Goal: Task Accomplishment & Management: Manage account settings

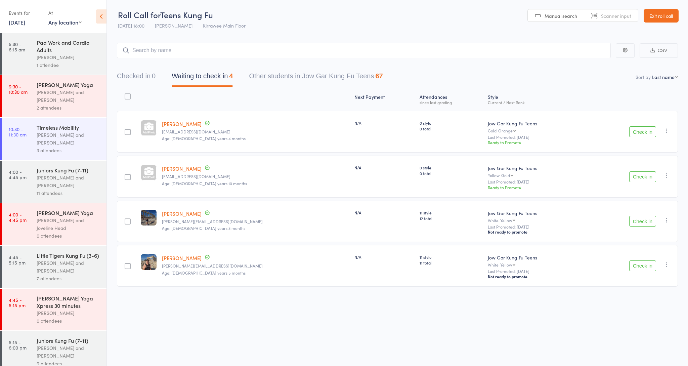
click at [663, 16] on link "Exit roll call" at bounding box center [660, 15] width 35 height 13
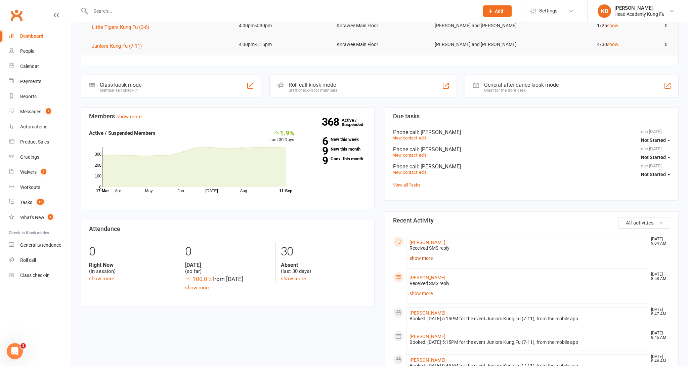
scroll to position [109, 0]
click at [412, 256] on link "show more" at bounding box center [526, 257] width 235 height 9
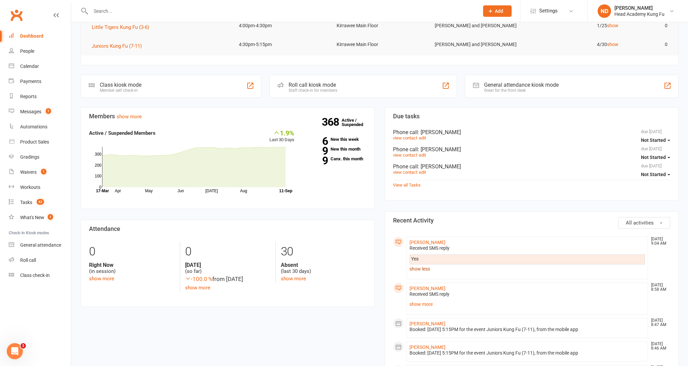
scroll to position [109, 0]
click at [425, 304] on link "show more" at bounding box center [526, 303] width 235 height 9
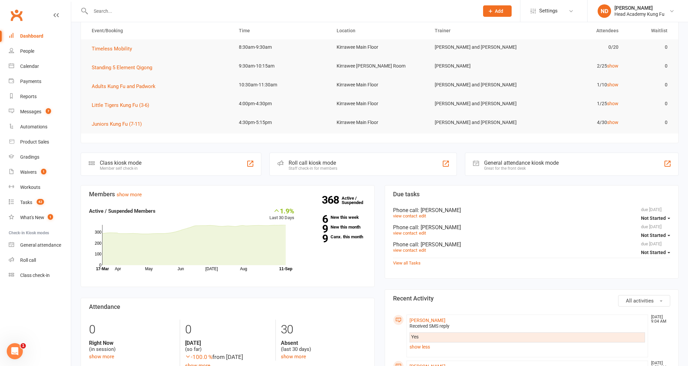
scroll to position [0, 0]
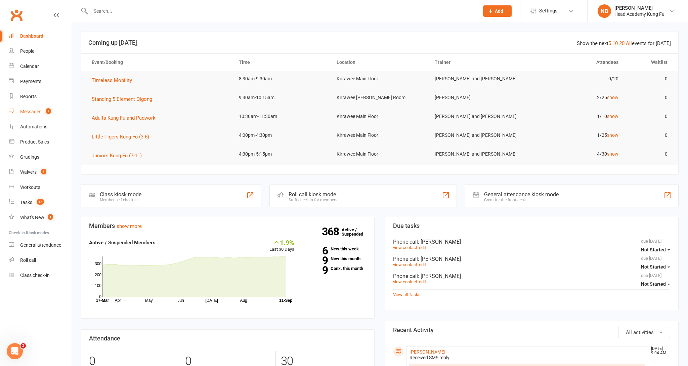
click at [31, 111] on div "Messages" at bounding box center [30, 111] width 21 height 5
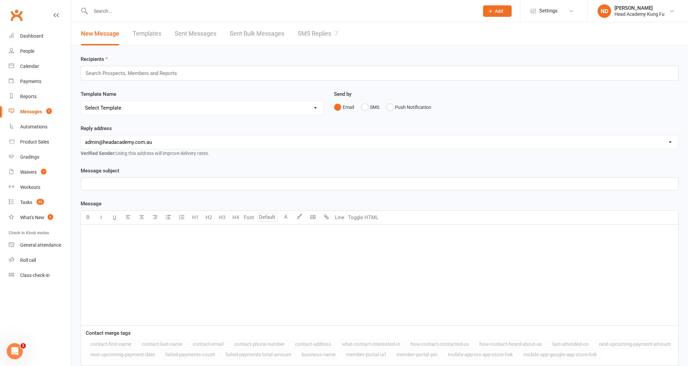
click at [319, 35] on link "SMS Replies 7" at bounding box center [318, 33] width 40 height 23
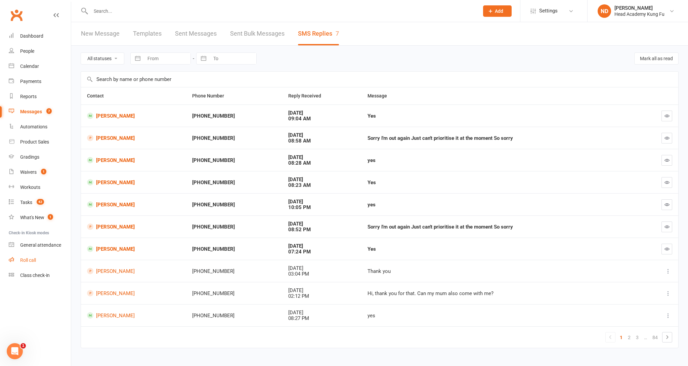
click at [27, 258] on div "Roll call" at bounding box center [28, 259] width 16 height 5
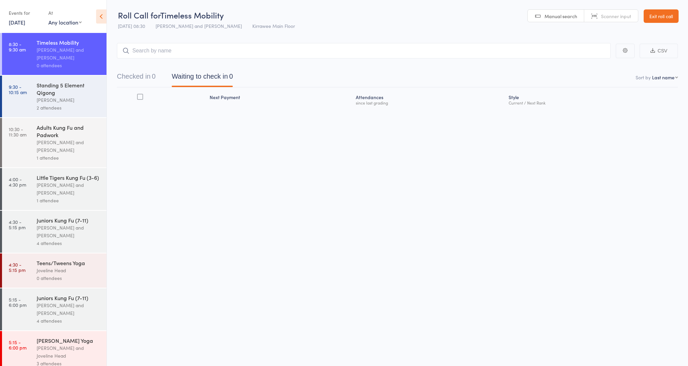
click at [34, 91] on link "9:30 - 10:15 am Standing 5 Element Qigong Carolyn Samsa 2 attendees" at bounding box center [54, 97] width 104 height 42
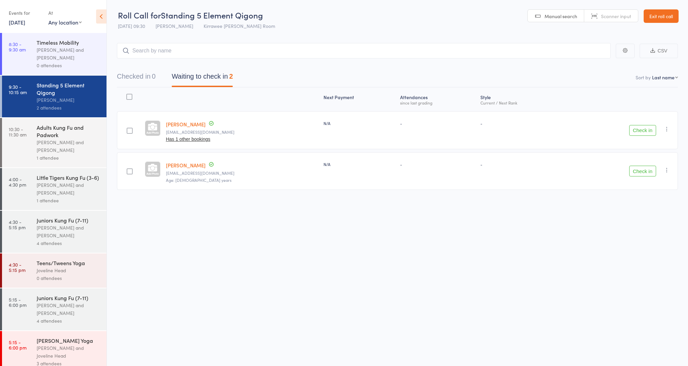
click at [668, 131] on icon "button" at bounding box center [666, 129] width 7 height 7
click at [654, 198] on li "Mark absent" at bounding box center [642, 196] width 55 height 9
click at [173, 51] on input "search" at bounding box center [364, 50] width 494 height 15
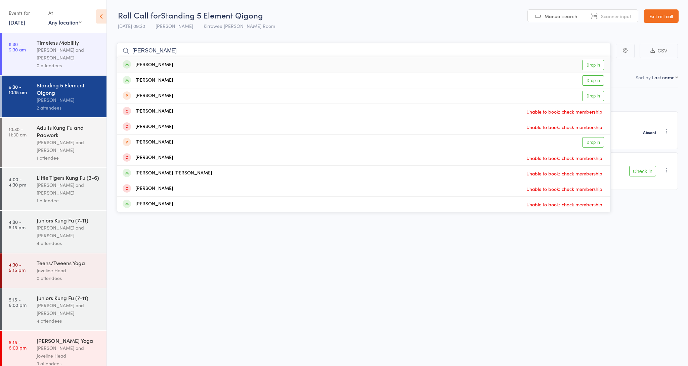
type input "Brian"
drag, startPoint x: 173, startPoint y: 51, endPoint x: 597, endPoint y: 66, distance: 424.1
click at [597, 66] on link "Drop in" at bounding box center [593, 65] width 22 height 10
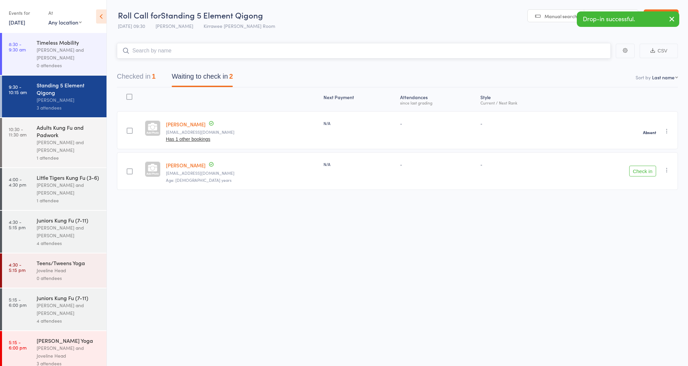
click at [137, 75] on button "Checked in 1" at bounding box center [136, 78] width 39 height 18
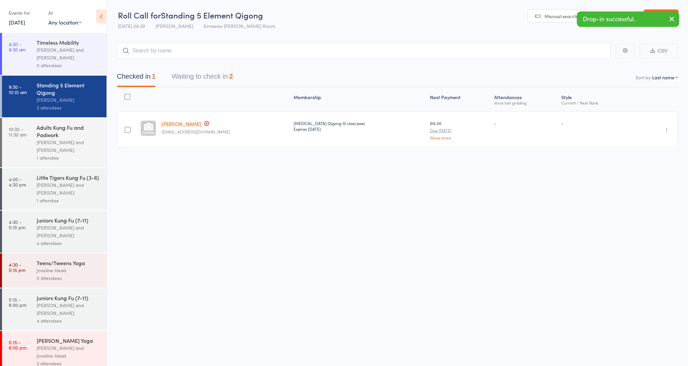
click at [183, 126] on link "Brian Burgess" at bounding box center [182, 123] width 40 height 7
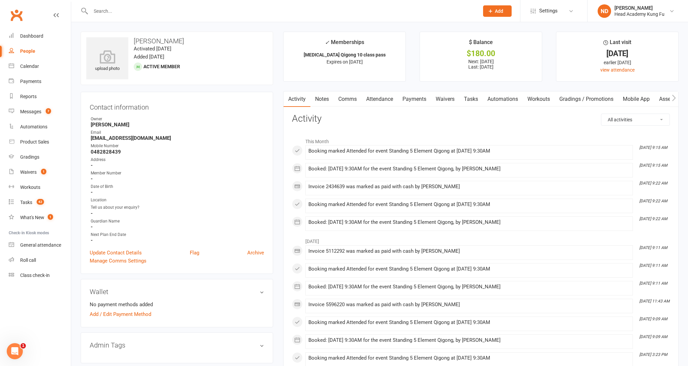
click at [413, 98] on link "Payments" at bounding box center [414, 98] width 33 height 15
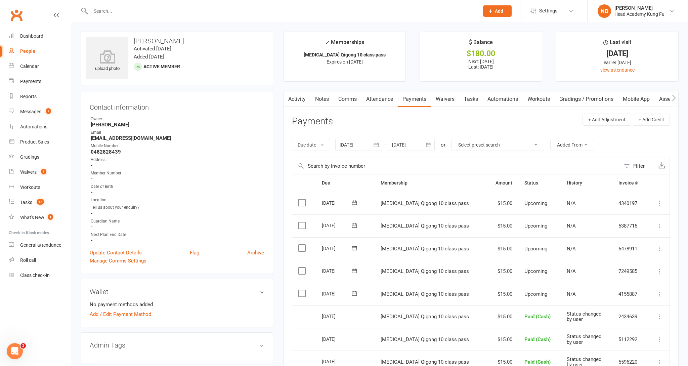
click at [660, 290] on icon at bounding box center [659, 293] width 7 height 7
click at [634, 314] on link "Mark as Paid (POS)" at bounding box center [629, 320] width 66 height 13
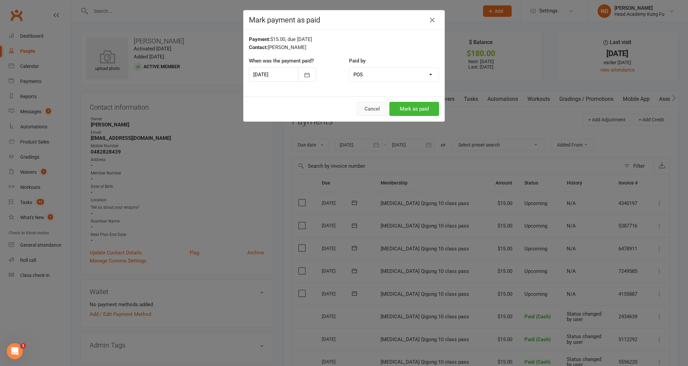
click at [362, 109] on button "Cancel" at bounding box center [372, 109] width 31 height 14
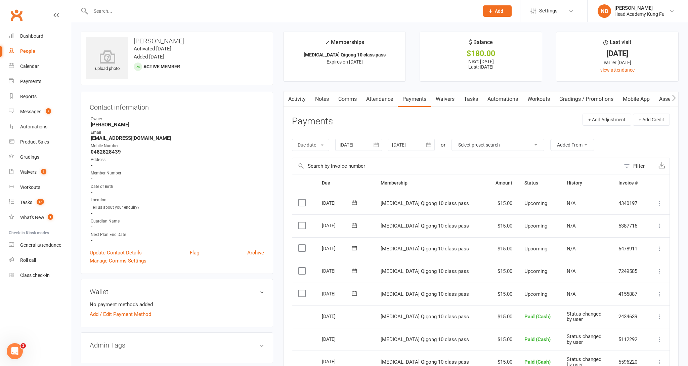
click at [659, 290] on icon at bounding box center [659, 293] width 7 height 7
click at [640, 300] on link "Mark as Paid (Cash)" at bounding box center [629, 306] width 66 height 13
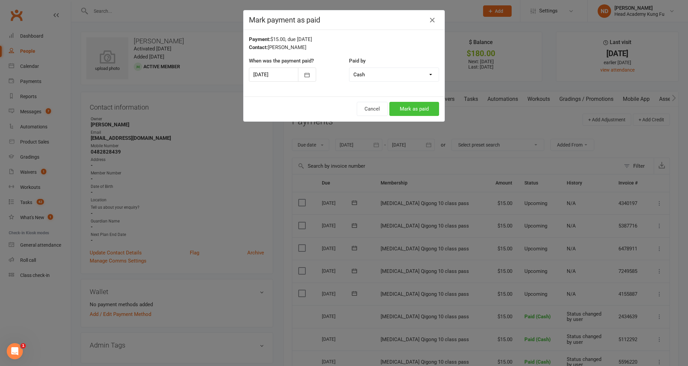
click at [422, 113] on button "Mark as paid" at bounding box center [414, 109] width 50 height 14
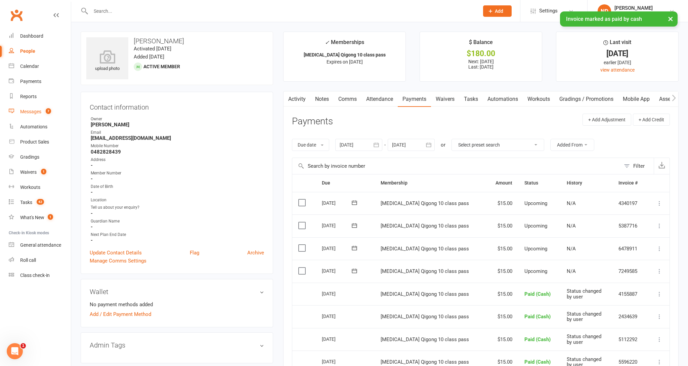
click at [38, 114] on link "Messages 7" at bounding box center [40, 111] width 62 height 15
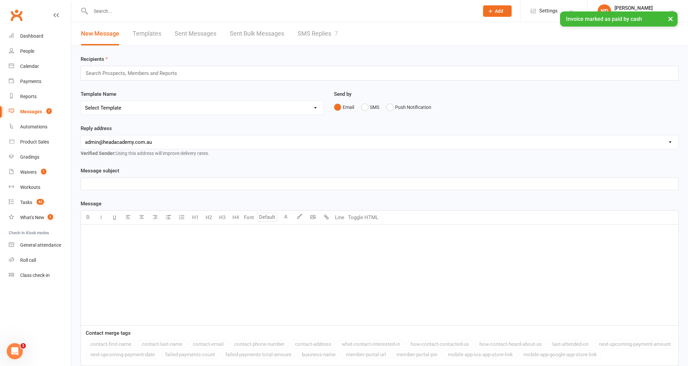
click at [313, 37] on link "SMS Replies 7" at bounding box center [318, 33] width 40 height 23
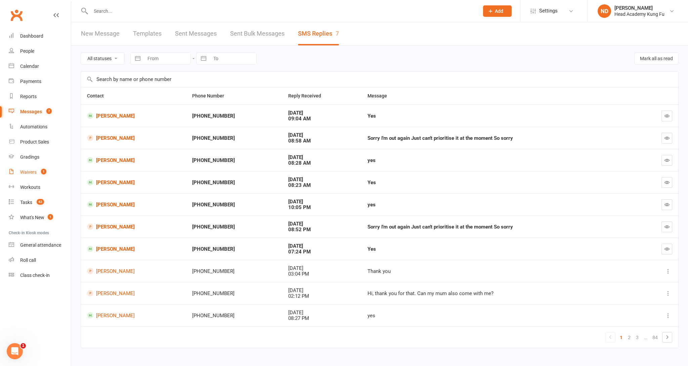
click at [32, 171] on div "Waivers" at bounding box center [28, 171] width 16 height 5
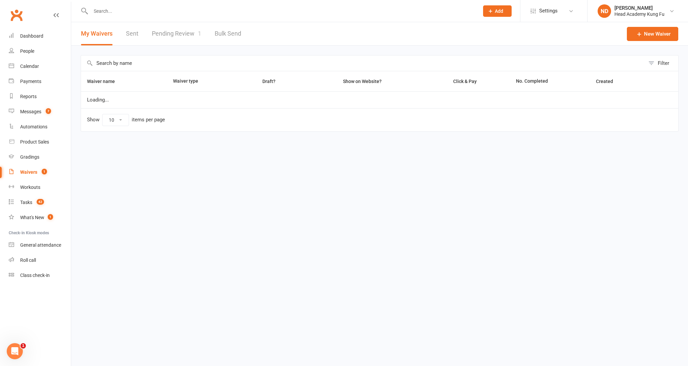
select select "50"
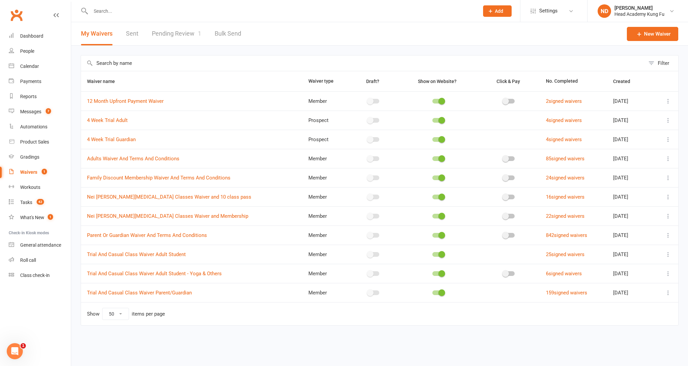
click at [168, 33] on link "Pending Review 1" at bounding box center [176, 33] width 49 height 23
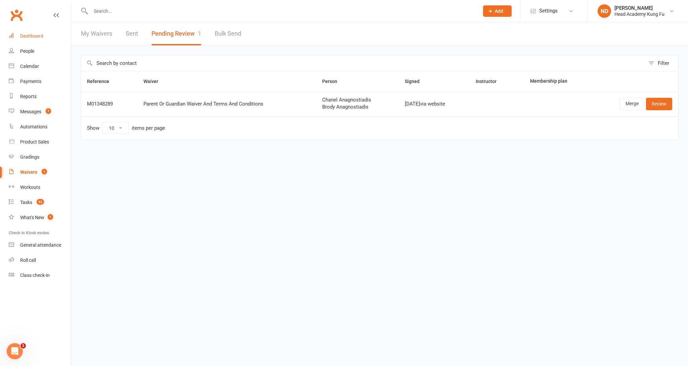
click at [35, 36] on div "Dashboard" at bounding box center [31, 35] width 23 height 5
